Goal: Task Accomplishment & Management: Manage account settings

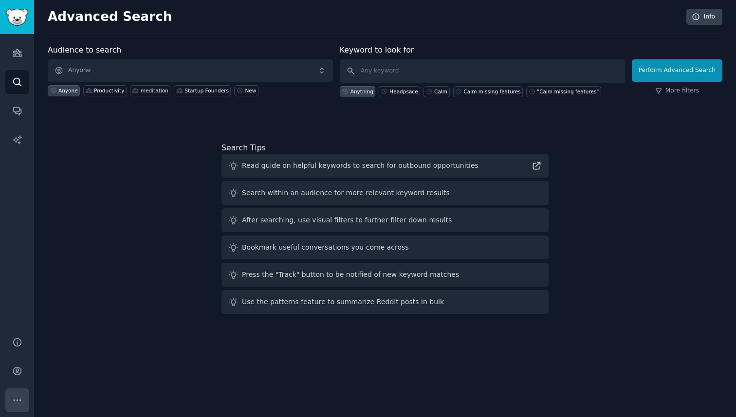
click at [15, 396] on icon "Sidebar" at bounding box center [17, 400] width 10 height 10
click at [13, 368] on icon "Sidebar" at bounding box center [17, 371] width 10 height 10
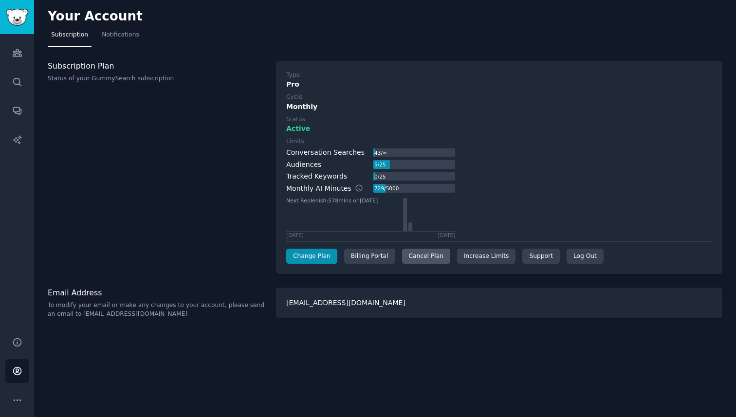
click at [420, 258] on div "Cancel Plan" at bounding box center [426, 257] width 48 height 16
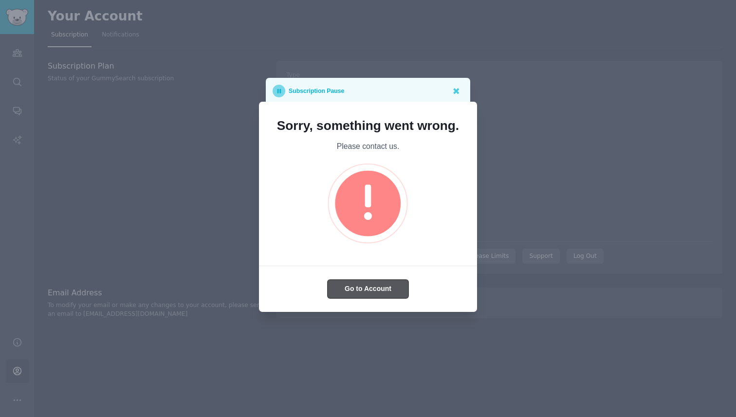
click at [375, 287] on button "Go to Account" at bounding box center [368, 289] width 81 height 19
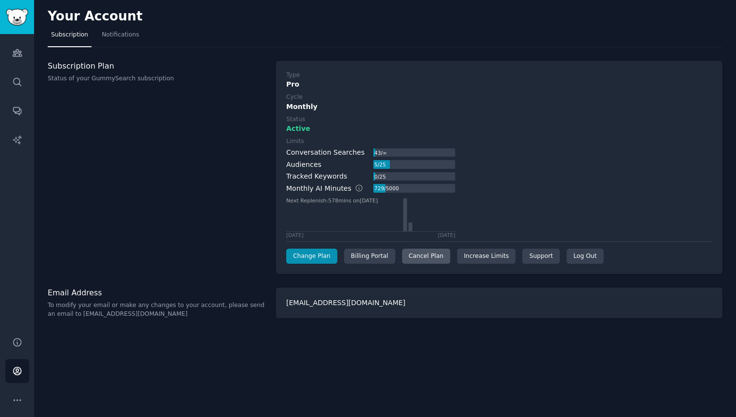
click at [412, 260] on div "Cancel Plan" at bounding box center [426, 257] width 48 height 16
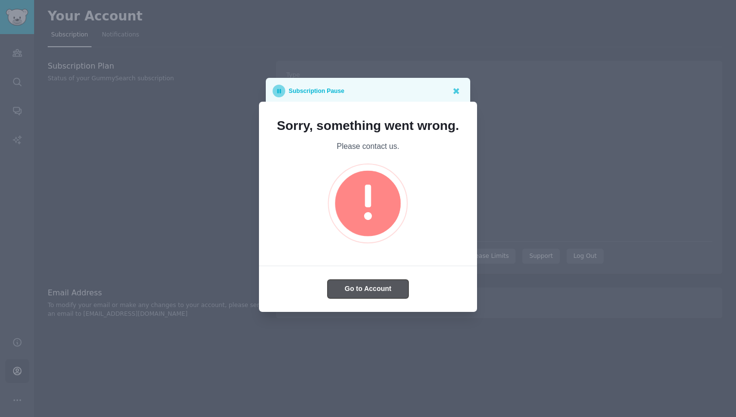
click at [360, 295] on button "Go to Account" at bounding box center [368, 289] width 81 height 19
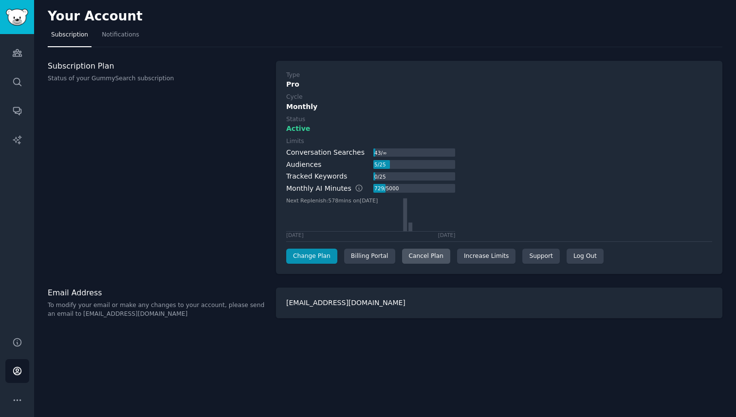
click at [416, 256] on div "Cancel Plan" at bounding box center [426, 257] width 48 height 16
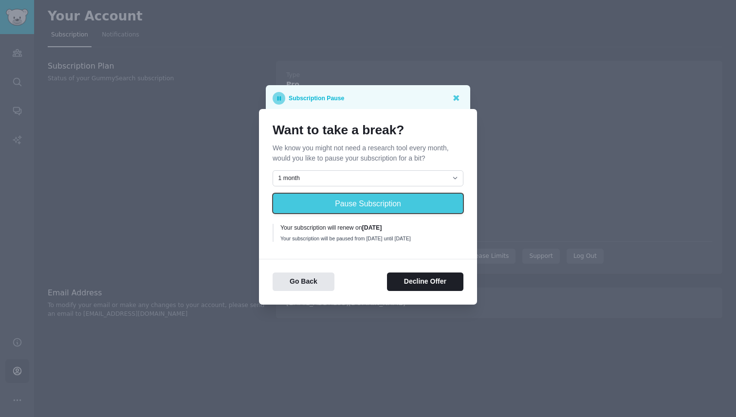
click at [385, 202] on button "Pause Subscription" at bounding box center [368, 203] width 191 height 20
